Goal: Navigation & Orientation: Find specific page/section

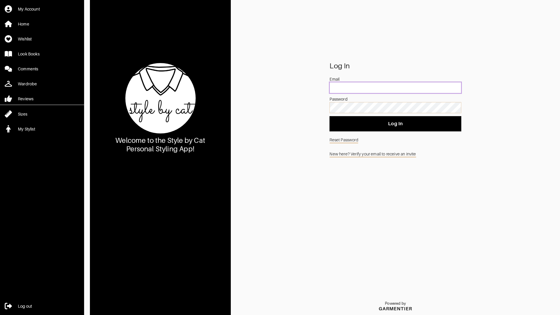
click at [346, 86] on input "email" at bounding box center [396, 87] width 132 height 11
type input "[PERSON_NAME][EMAIL_ADDRESS][PERSON_NAME][DOMAIN_NAME]"
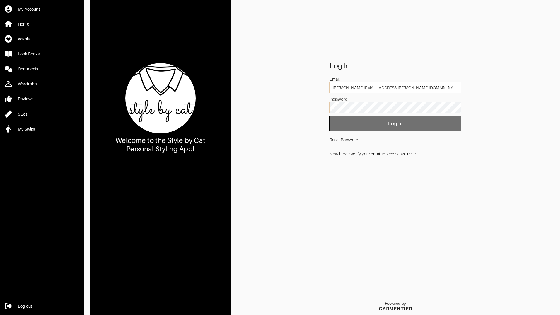
click at [388, 118] on button "Log In" at bounding box center [396, 123] width 132 height 15
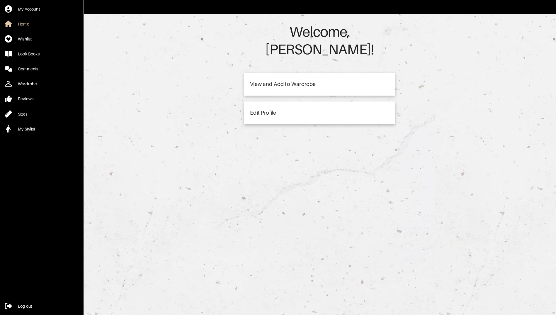
click at [278, 81] on div "View and Add to Wardrobe" at bounding box center [283, 83] width 66 height 5
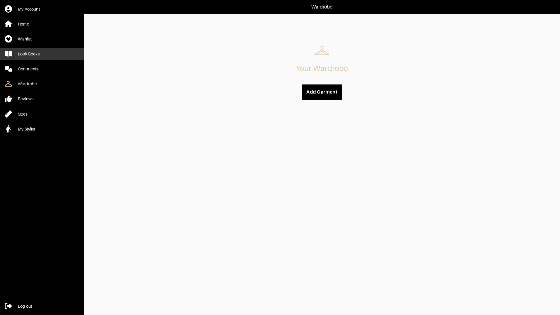
click at [26, 52] on div "Look Books" at bounding box center [29, 54] width 22 height 6
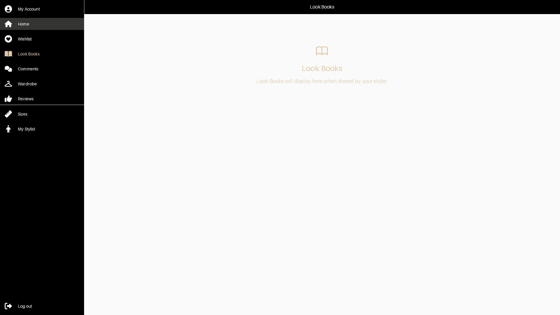
click at [28, 24] on div "Home" at bounding box center [23, 24] width 11 height 6
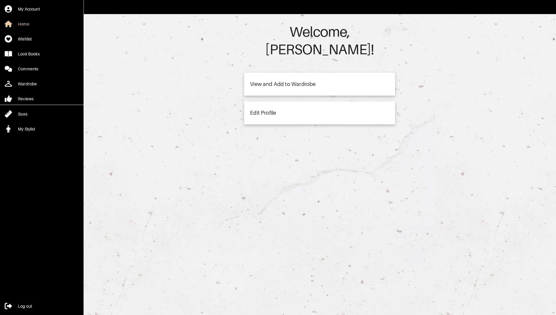
click at [286, 101] on div "Edit Profile" at bounding box center [319, 112] width 151 height 23
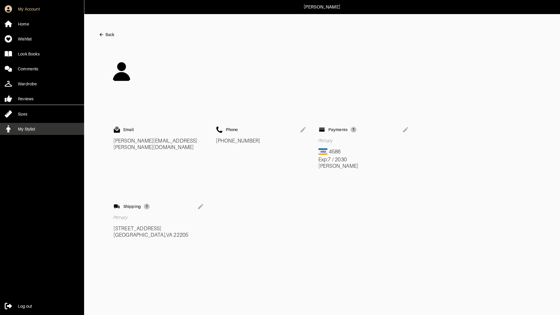
click at [40, 124] on link "My Stylist" at bounding box center [42, 129] width 84 height 12
